Goal: Information Seeking & Learning: Find specific fact

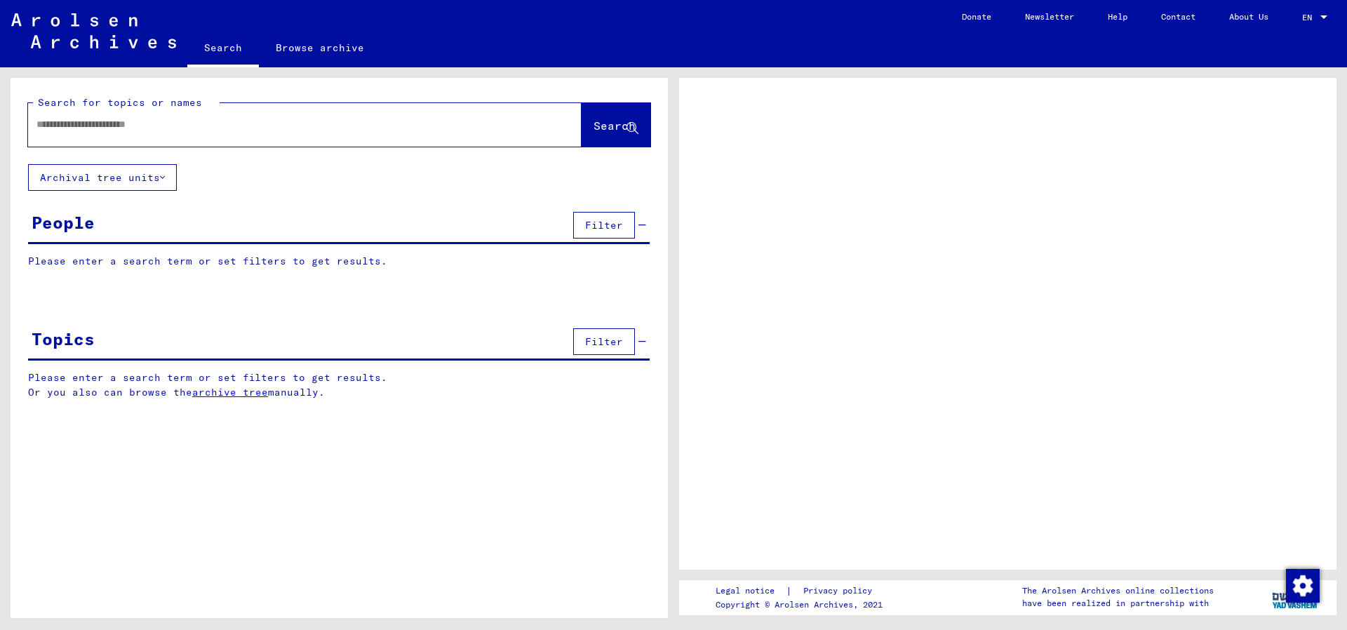
click at [246, 122] on input "text" at bounding box center [292, 124] width 512 height 15
type input "******"
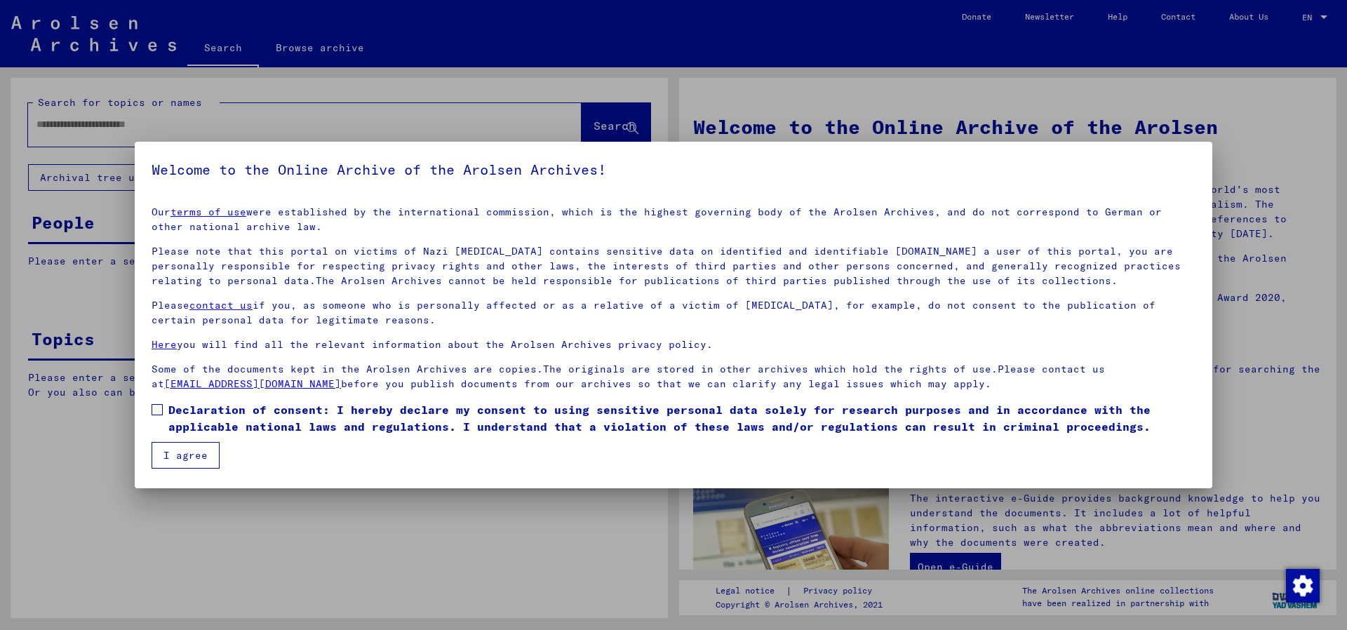
click at [161, 411] on span at bounding box center [157, 409] width 11 height 11
click at [209, 462] on button "I agree" at bounding box center [186, 455] width 68 height 27
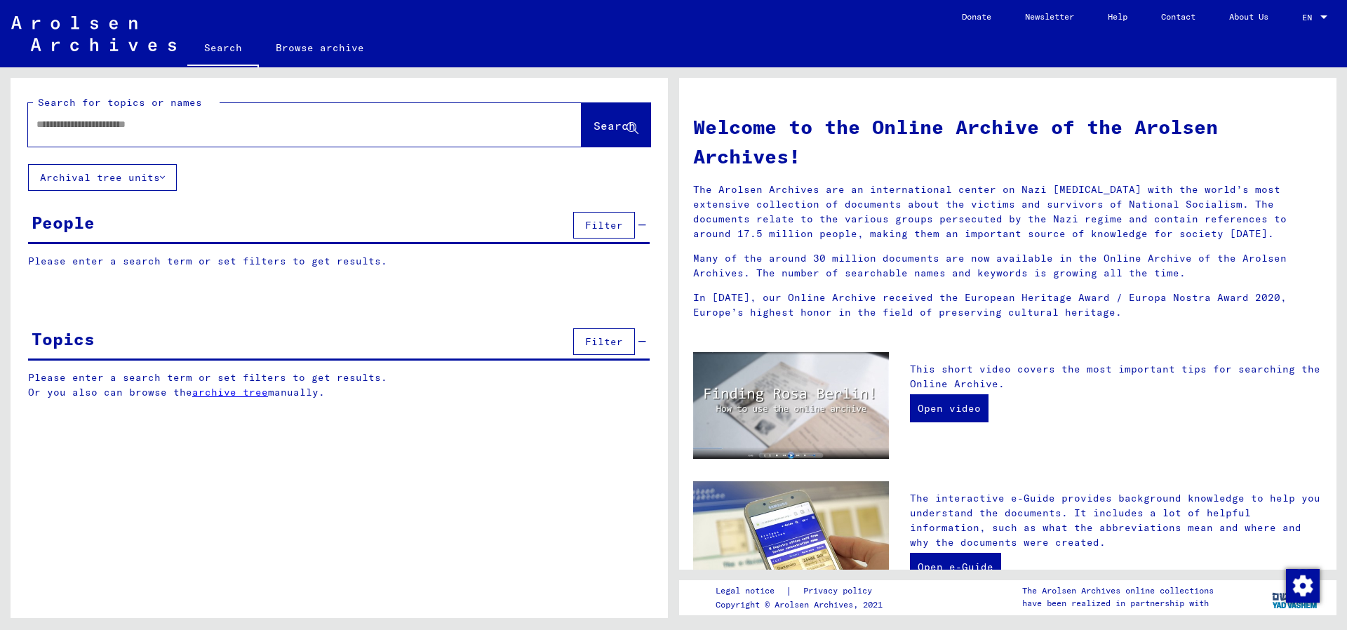
click at [128, 131] on input "text" at bounding box center [287, 124] width 503 height 15
type input "**********"
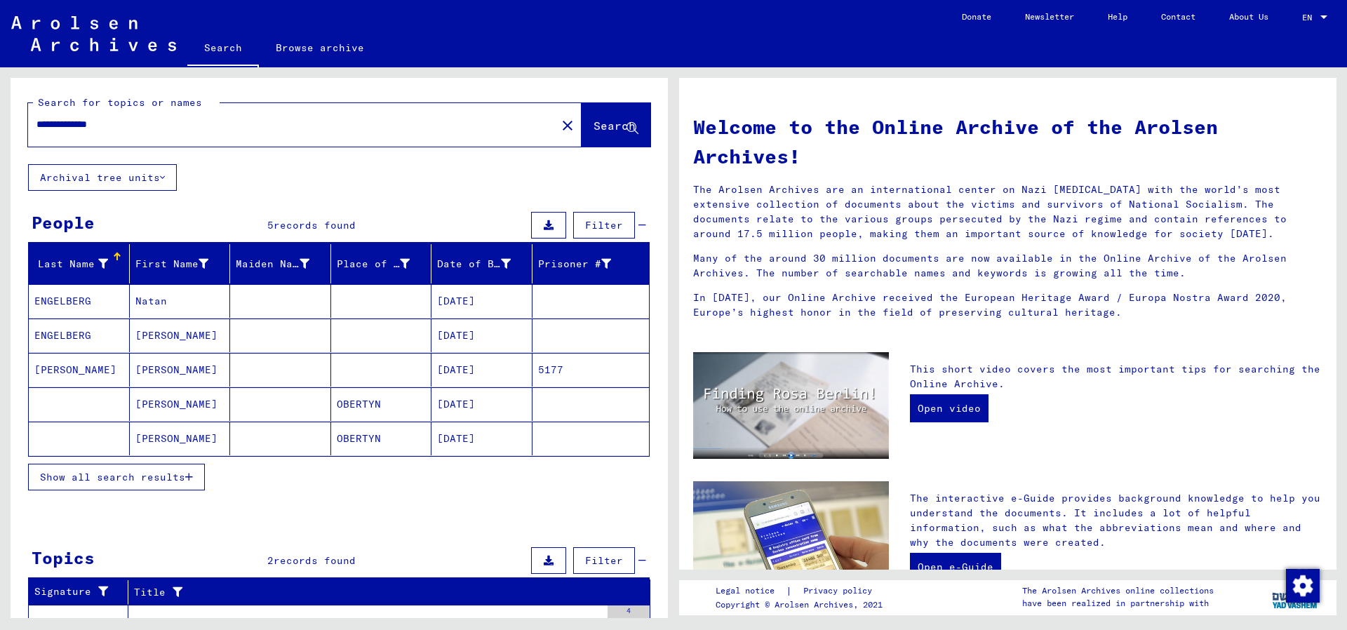
click at [154, 468] on button "Show all search results" at bounding box center [116, 477] width 177 height 27
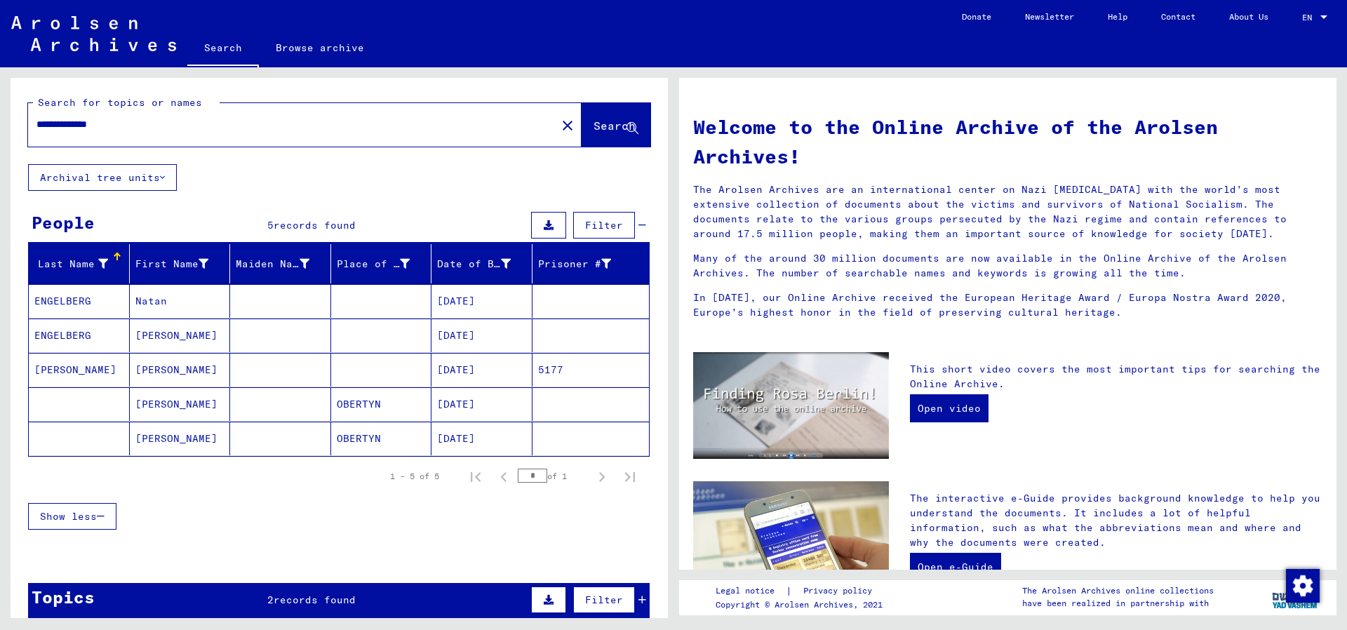
click at [263, 359] on mat-cell at bounding box center [280, 370] width 101 height 34
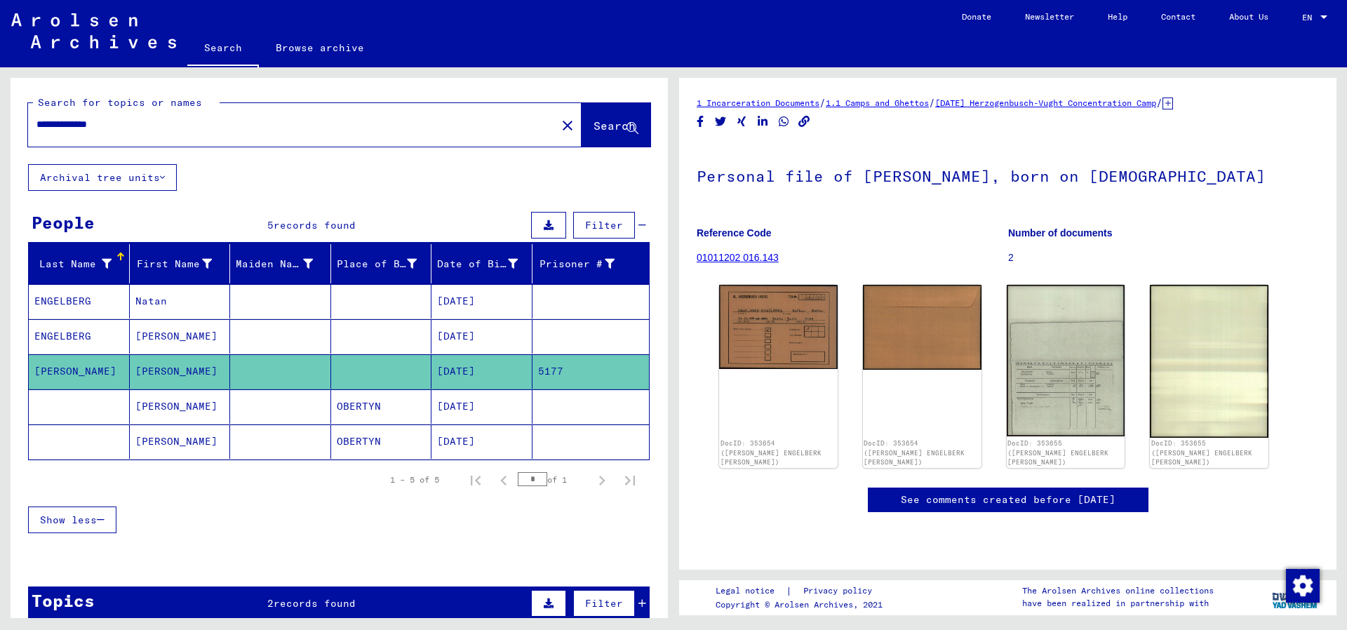
click at [268, 335] on mat-cell at bounding box center [280, 336] width 101 height 34
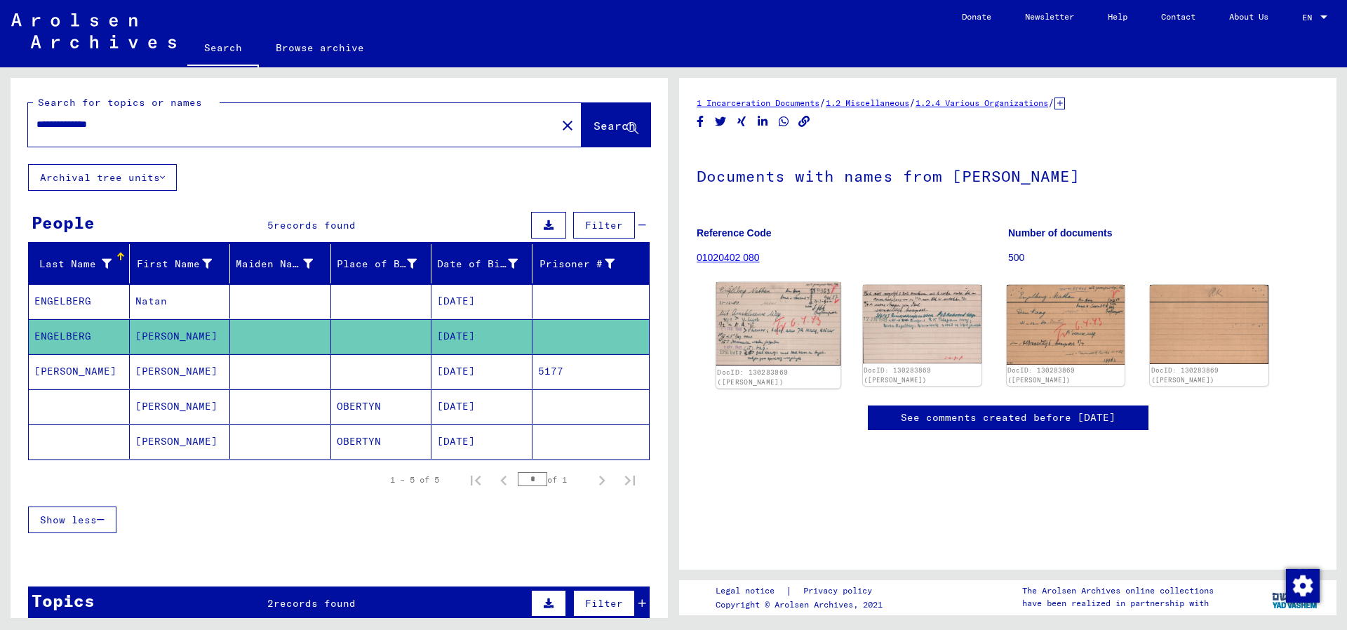
click at [756, 352] on img at bounding box center [778, 325] width 124 height 84
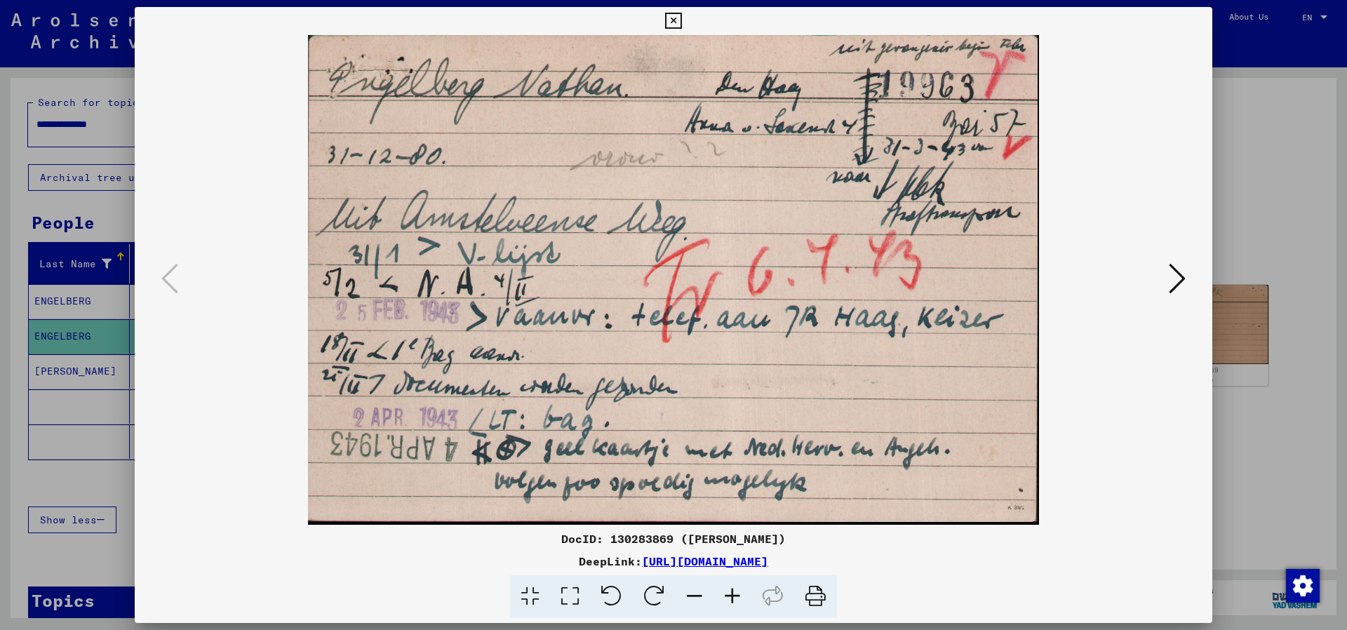
click at [1185, 287] on icon at bounding box center [1177, 279] width 17 height 34
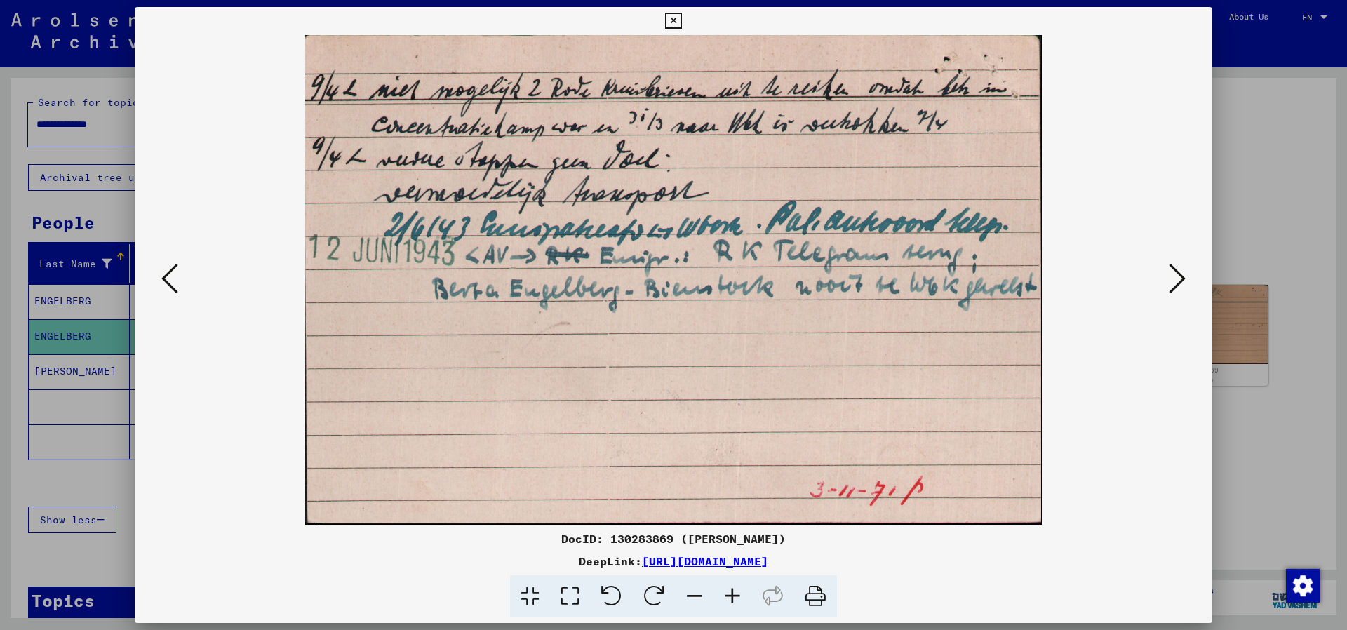
click at [161, 276] on icon at bounding box center [169, 279] width 17 height 34
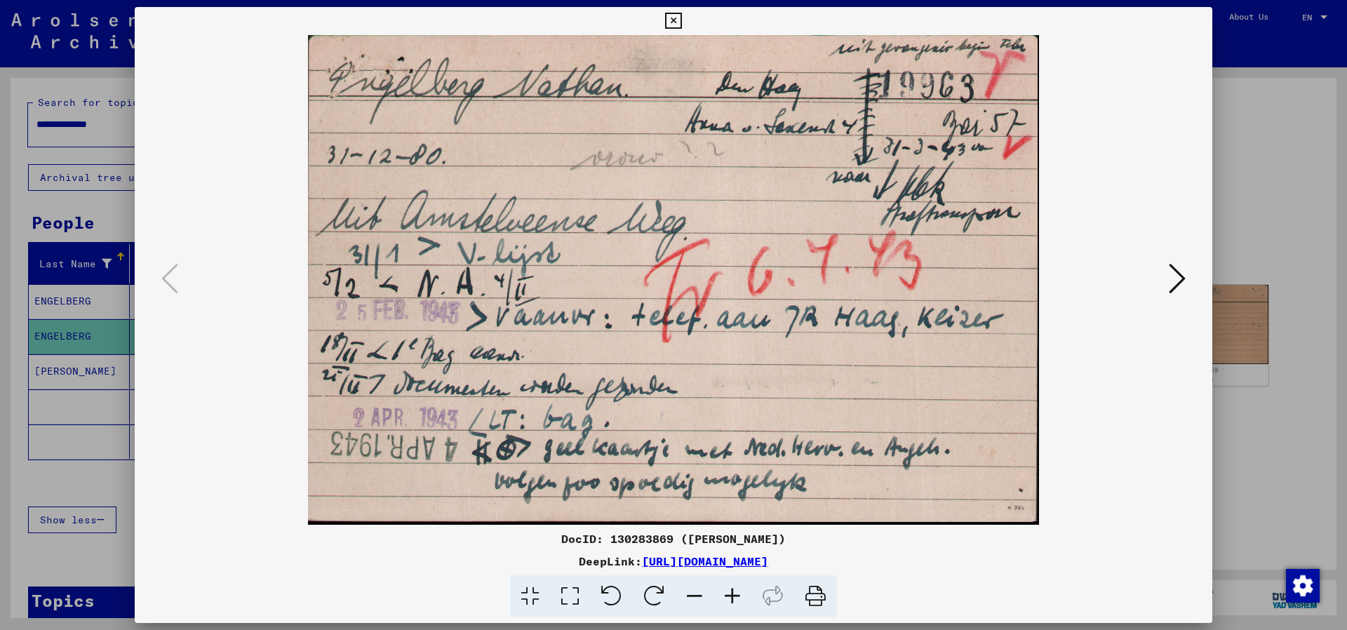
drag, startPoint x: 585, startPoint y: 427, endPoint x: 662, endPoint y: 663, distance: 248.8
click at [681, 22] on icon at bounding box center [673, 21] width 16 height 17
